Goal: Task Accomplishment & Management: Use online tool/utility

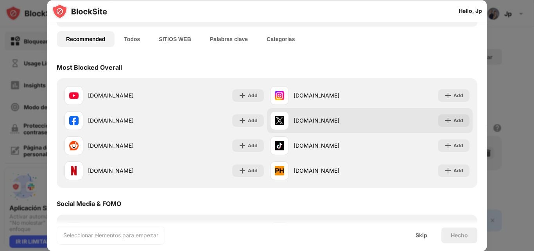
scroll to position [78, 0]
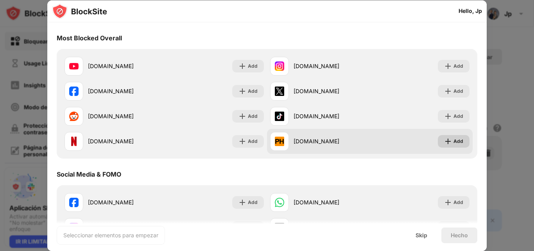
click at [446, 142] on img at bounding box center [448, 141] width 8 height 8
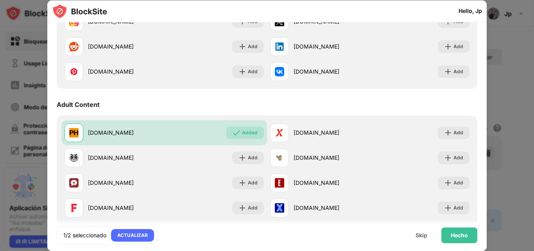
scroll to position [313, 0]
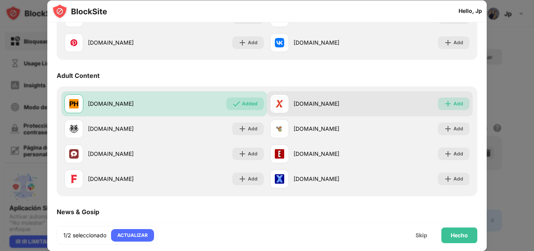
click at [444, 102] on img at bounding box center [448, 104] width 8 height 8
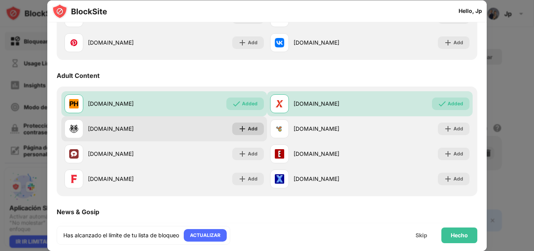
click at [254, 129] on div "Add" at bounding box center [253, 129] width 10 height 8
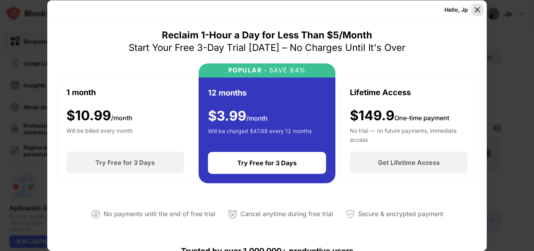
click at [478, 11] on img at bounding box center [477, 10] width 8 height 8
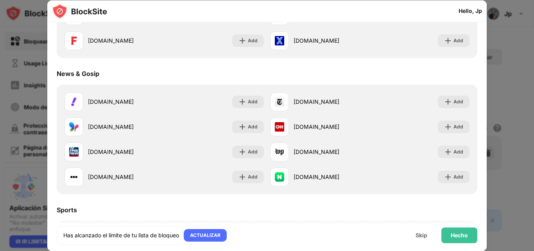
scroll to position [373, 0]
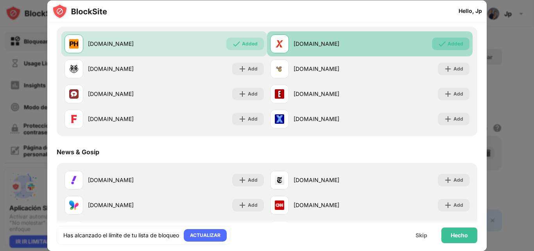
click at [438, 41] on img at bounding box center [442, 44] width 8 height 8
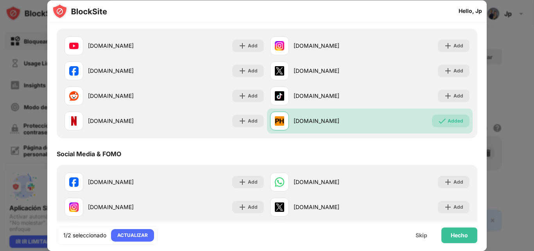
scroll to position [0, 0]
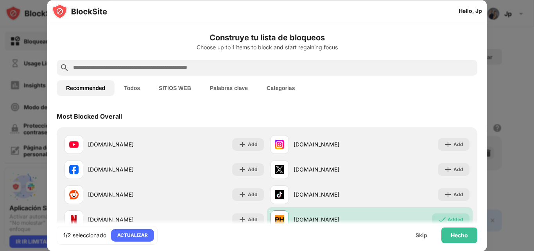
click at [180, 67] on input "text" at bounding box center [273, 67] width 402 height 9
paste input "**********"
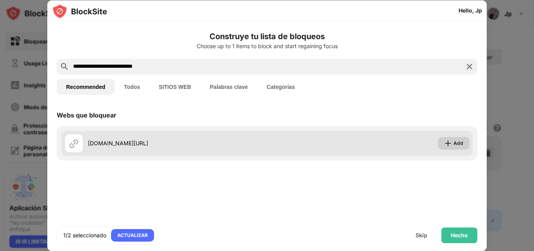
type input "**********"
click at [464, 143] on div "Add" at bounding box center [454, 143] width 32 height 13
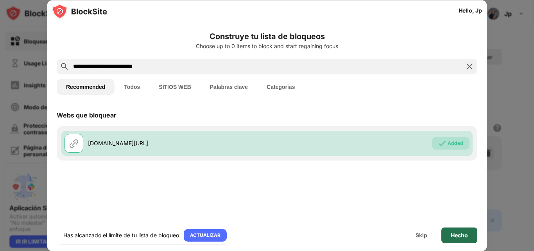
click at [453, 235] on div "Hecho" at bounding box center [459, 235] width 17 height 6
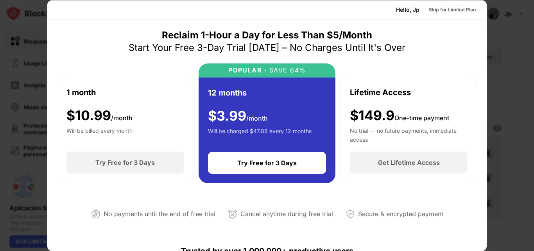
click at [503, 94] on div at bounding box center [267, 125] width 534 height 251
click at [457, 8] on div "Skip for Limited Plan" at bounding box center [452, 10] width 47 height 8
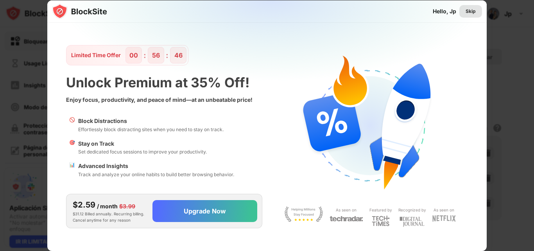
click at [469, 11] on div "Skip" at bounding box center [471, 11] width 10 height 8
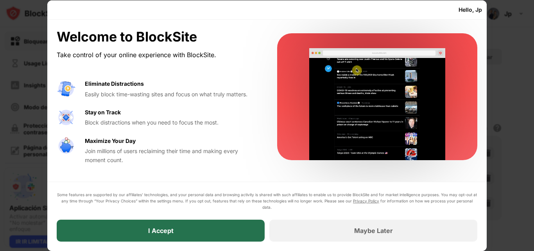
click at [226, 235] on div "I Accept" at bounding box center [161, 230] width 208 height 22
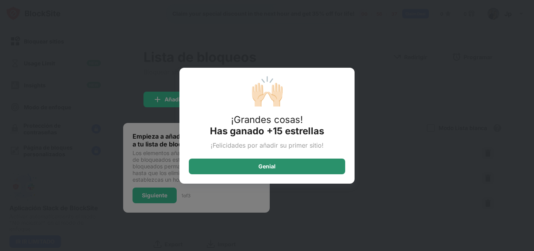
click at [267, 164] on div "Genial" at bounding box center [266, 166] width 17 height 6
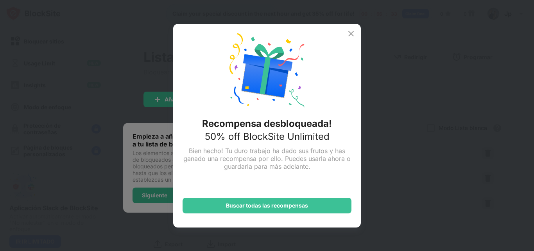
click at [351, 34] on img at bounding box center [350, 33] width 9 height 9
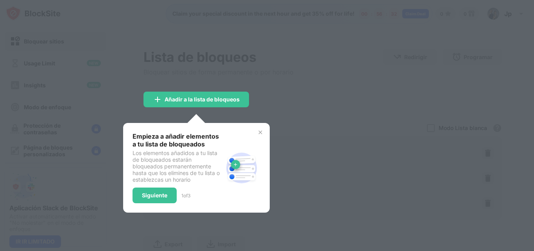
click at [308, 104] on div at bounding box center [267, 125] width 534 height 251
click at [162, 202] on div "Siguiente" at bounding box center [155, 195] width 44 height 16
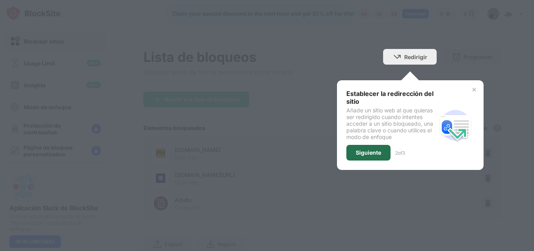
click at [371, 154] on div "Siguiente" at bounding box center [368, 152] width 25 height 6
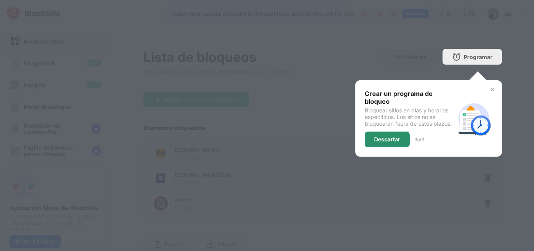
click at [381, 134] on div "Descartar" at bounding box center [387, 139] width 45 height 16
